Goal: Entertainment & Leisure: Consume media (video, audio)

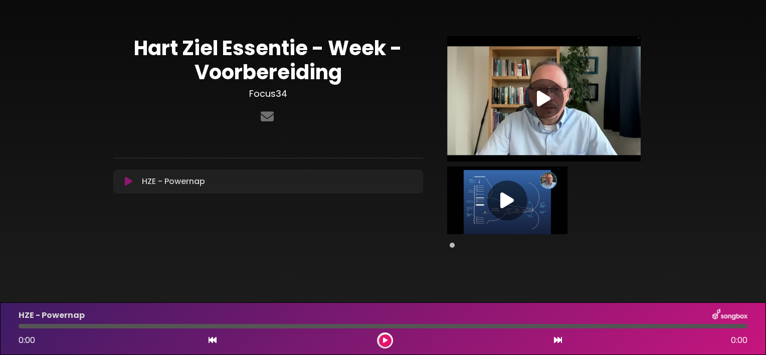
click at [507, 199] on icon at bounding box center [507, 201] width 14 height 18
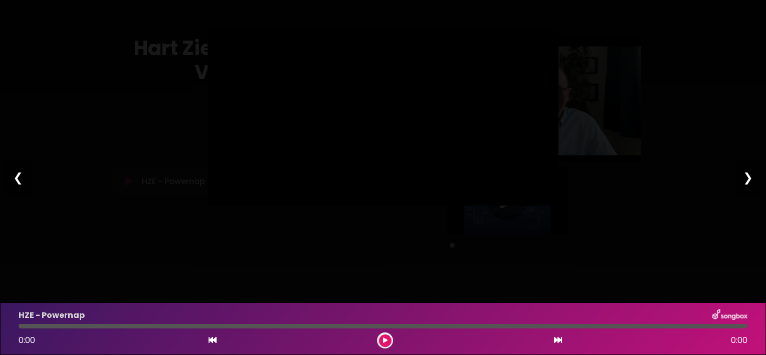
type input "****"
click at [17, 177] on div "❮" at bounding box center [18, 177] width 26 height 34
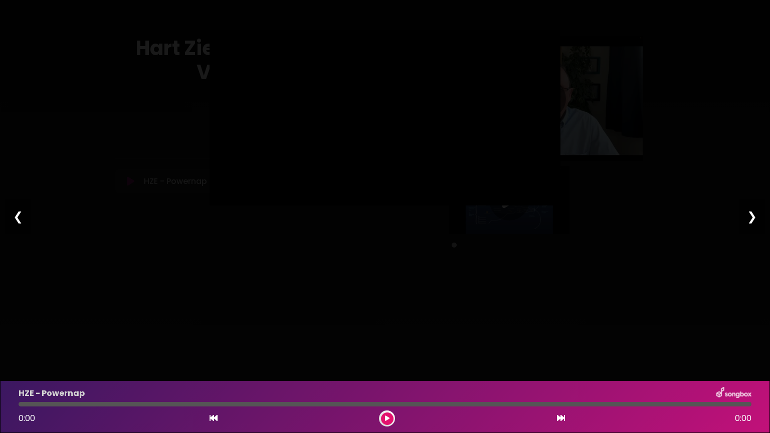
type input "****"
click at [191, 241] on div "Pause Play % buffered 00:00 01:36 46:36 Exit fullscreen Enter fullscreen Play ❮…" at bounding box center [385, 216] width 770 height 433
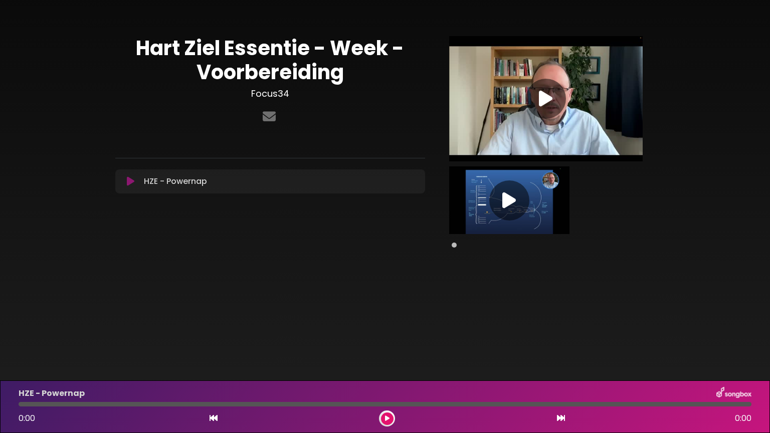
click at [546, 96] on icon at bounding box center [546, 99] width 14 height 18
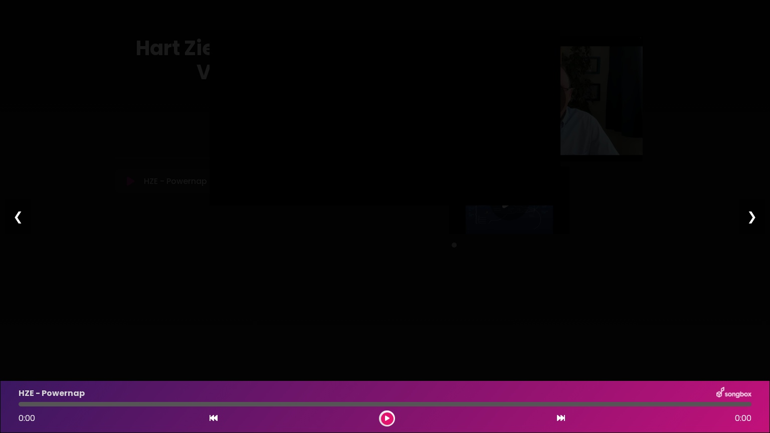
click at [386, 355] on icon at bounding box center [387, 419] width 5 height 6
click at [385, 355] on icon at bounding box center [387, 419] width 4 height 6
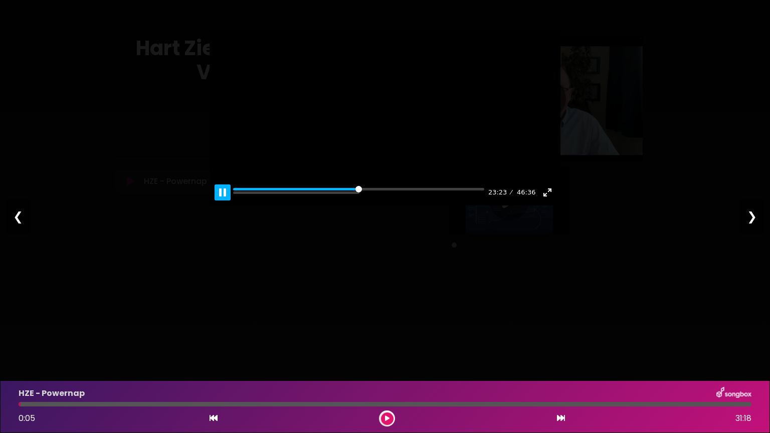
click at [222, 201] on button "Pause Play" at bounding box center [223, 193] width 16 height 16
click at [549, 201] on button "Exit fullscreen Enter fullscreen" at bounding box center [548, 193] width 16 height 16
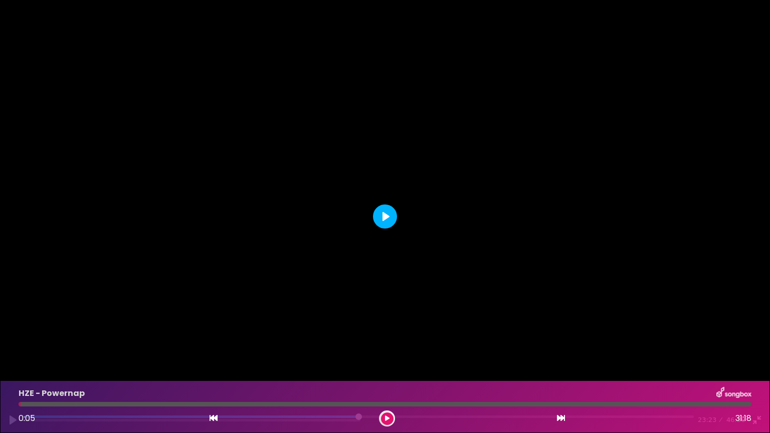
click at [383, 216] on button "Play" at bounding box center [385, 217] width 24 height 24
type input "***"
click at [755, 355] on button "Exit fullscreen Enter fullscreen" at bounding box center [757, 420] width 16 height 16
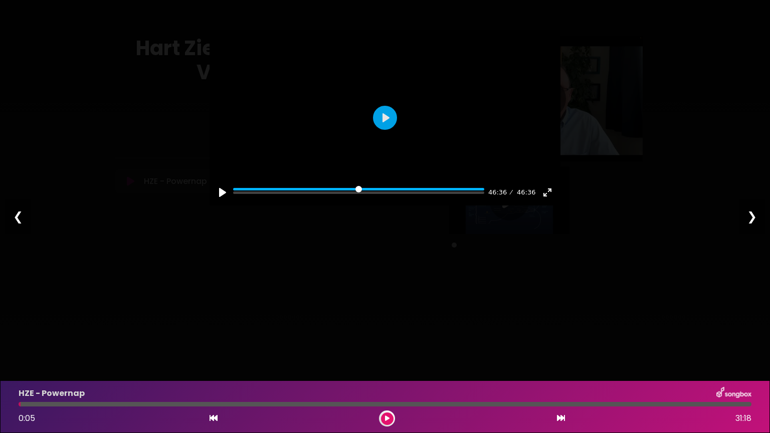
click at [754, 215] on div "❯" at bounding box center [752, 217] width 26 height 34
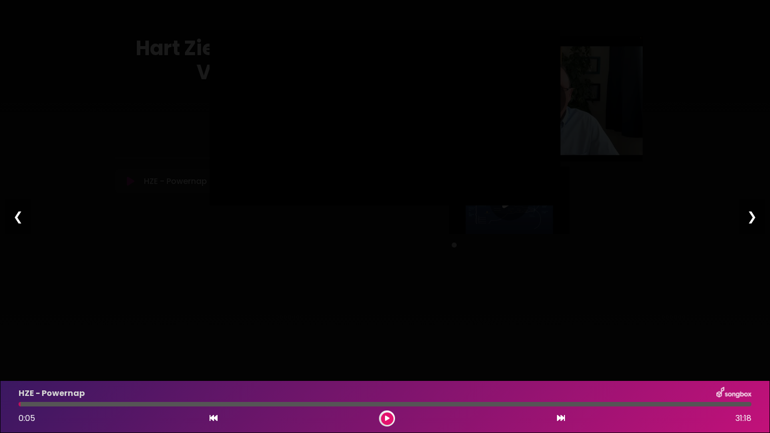
type input "****"
click at [598, 310] on div "Pause Play % buffered 00:00 00:04 49:17 Exit fullscreen Enter fullscreen Play ❮…" at bounding box center [385, 216] width 770 height 433
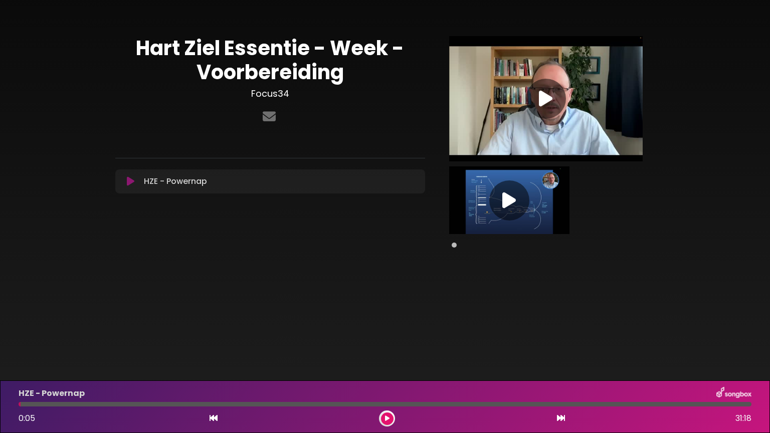
click at [512, 205] on icon at bounding box center [509, 201] width 14 height 18
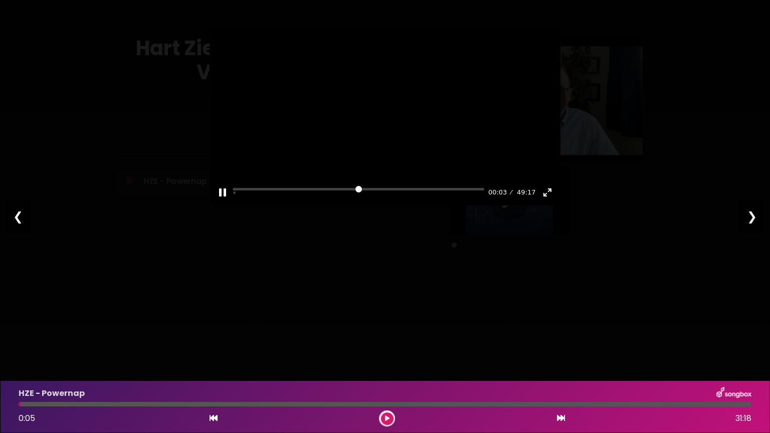
drag, startPoint x: 603, startPoint y: 249, endPoint x: 415, endPoint y: 152, distance: 211.3
click at [415, 152] on div at bounding box center [385, 118] width 351 height 176
click at [544, 201] on button "Exit fullscreen Enter fullscreen" at bounding box center [548, 193] width 16 height 16
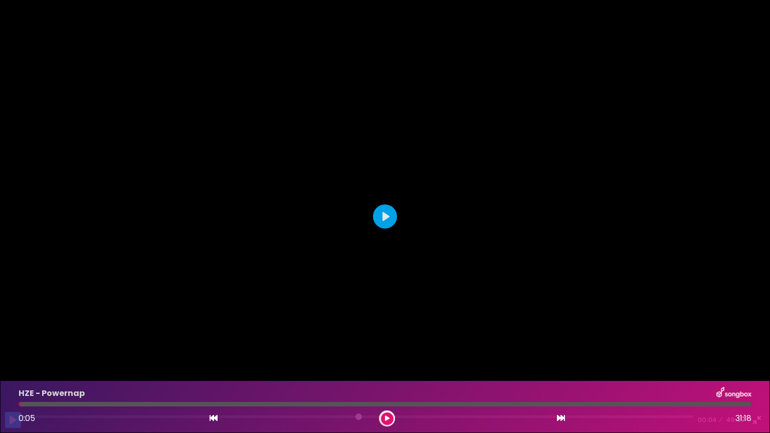
click at [13, 355] on button "Pause Play" at bounding box center [13, 420] width 16 height 16
click at [387, 102] on div at bounding box center [385, 216] width 770 height 433
click at [387, 215] on button "Play" at bounding box center [385, 217] width 24 height 24
click at [511, 159] on div at bounding box center [385, 216] width 770 height 433
click at [384, 210] on button "Play" at bounding box center [385, 217] width 24 height 24
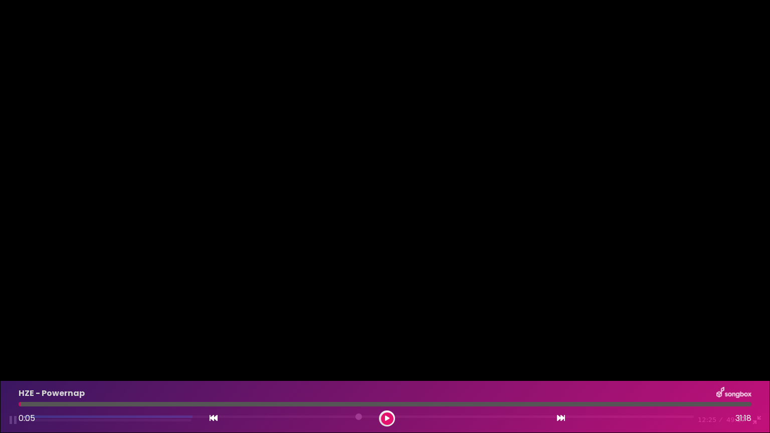
click at [520, 136] on div at bounding box center [385, 216] width 770 height 433
click at [384, 218] on button "Play" at bounding box center [385, 217] width 24 height 24
click at [628, 116] on div at bounding box center [385, 216] width 770 height 433
click at [379, 219] on button "Play" at bounding box center [385, 217] width 24 height 24
click at [541, 169] on div at bounding box center [385, 216] width 770 height 433
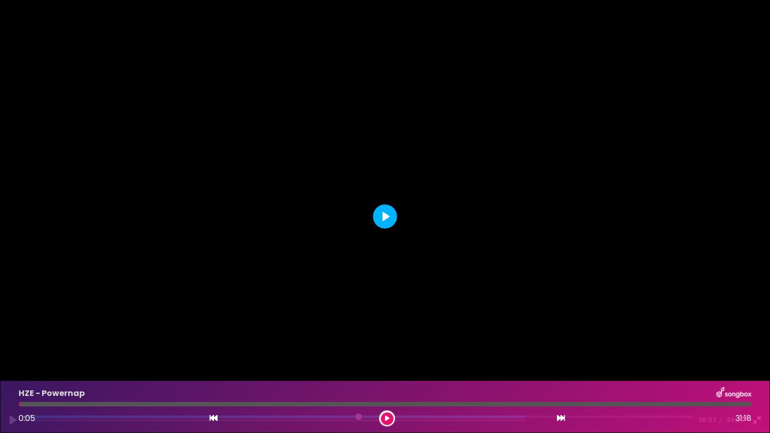
click at [393, 216] on button "Play" at bounding box center [385, 217] width 24 height 24
click at [258, 123] on div at bounding box center [385, 216] width 770 height 433
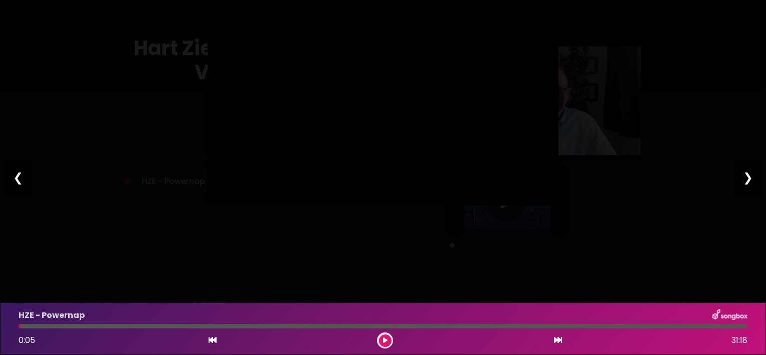
type input "****"
click at [18, 178] on div "❮" at bounding box center [18, 177] width 26 height 34
type input "****"
click at [18, 178] on div "❮" at bounding box center [18, 177] width 26 height 34
type input "****"
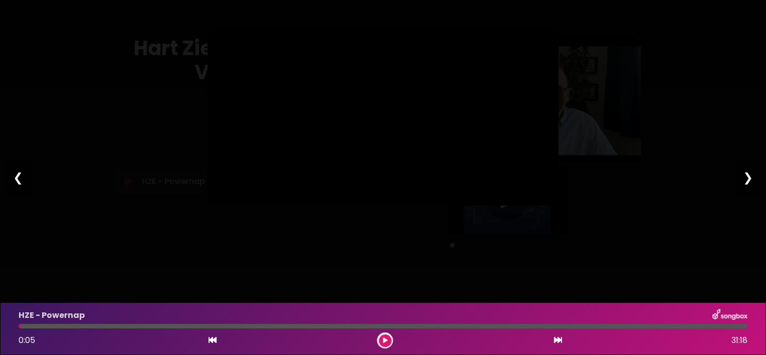
click at [18, 178] on div "❮" at bounding box center [18, 177] width 26 height 34
type input "****"
click at [18, 178] on div "❮" at bounding box center [18, 177] width 26 height 34
click at [336, 121] on div at bounding box center [383, 118] width 351 height 176
type input "****"
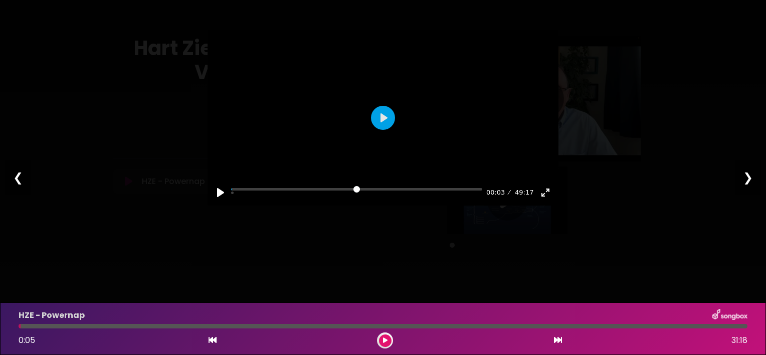
click at [390, 336] on button at bounding box center [385, 340] width 13 height 13
click at [353, 331] on div "HZE - Powernap 0:24 31:18" at bounding box center [383, 329] width 741 height 40
click at [353, 326] on div at bounding box center [383, 326] width 729 height 5
click at [64, 326] on div at bounding box center [187, 326] width 337 height 5
click at [103, 325] on div at bounding box center [383, 326] width 729 height 5
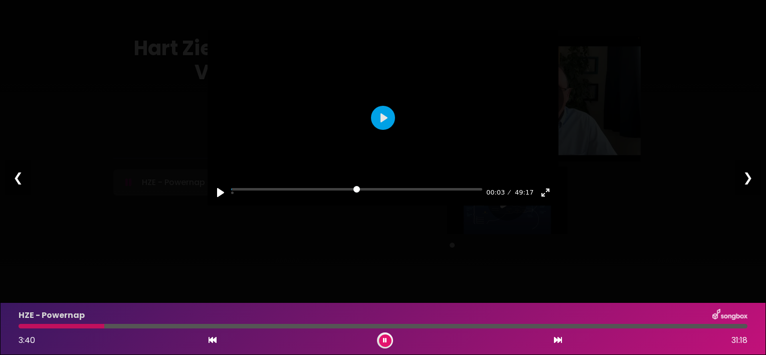
click at [159, 324] on div at bounding box center [383, 326] width 729 height 5
